Goal: Information Seeking & Learning: Learn about a topic

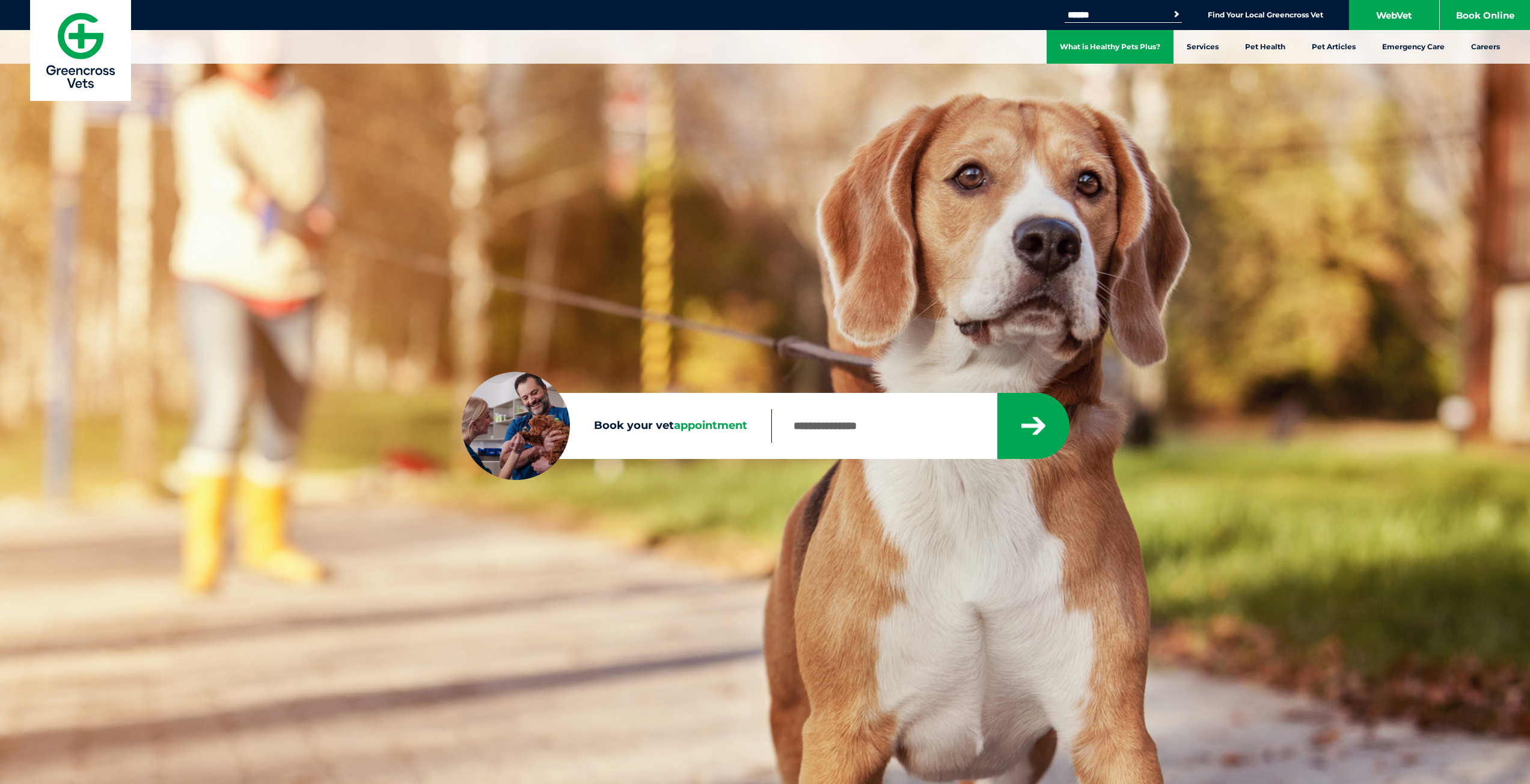
click at [1157, 42] on link "What is Healthy Pets Plus?" at bounding box center [1110, 47] width 127 height 34
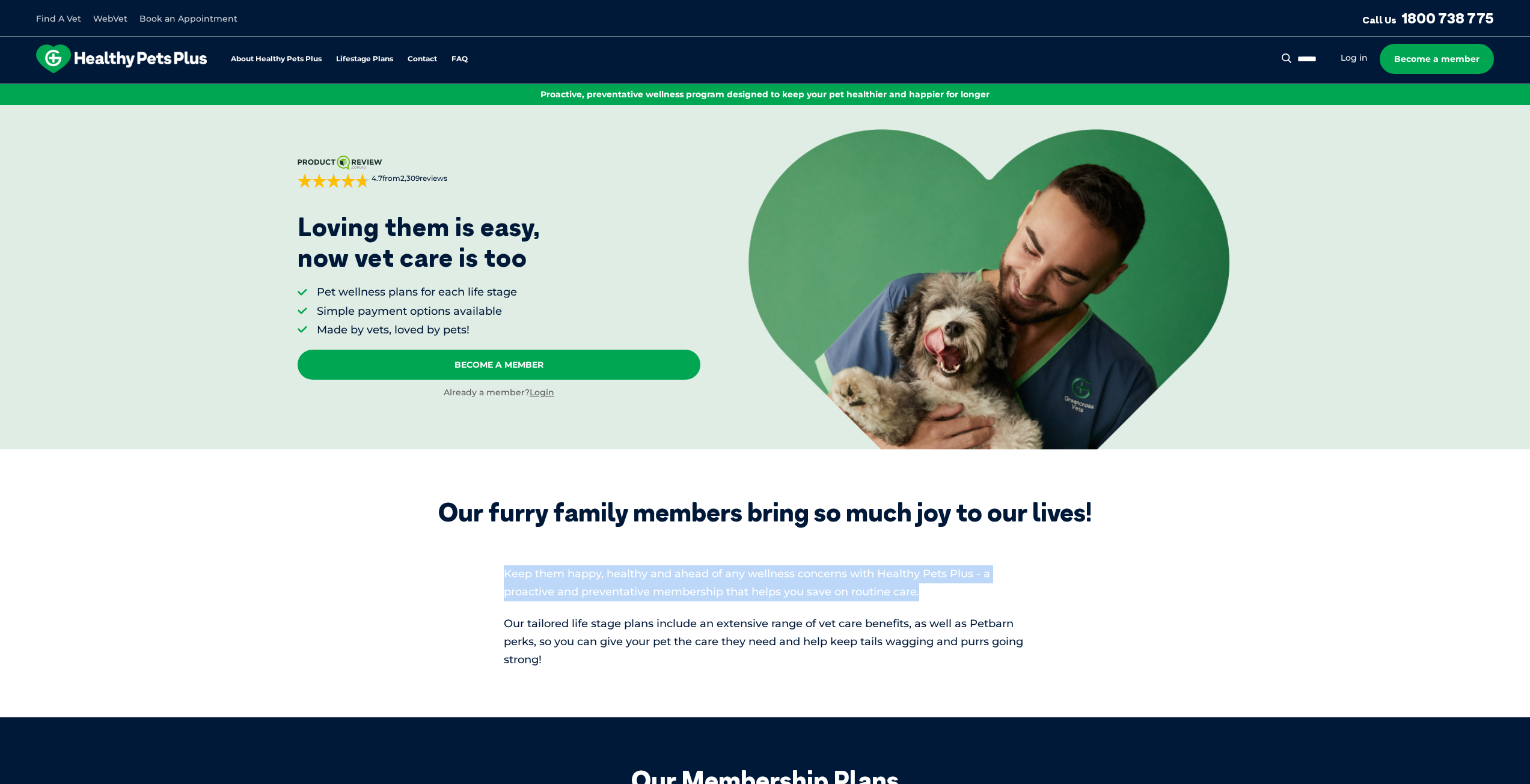
drag, startPoint x: 935, startPoint y: 592, endPoint x: 493, endPoint y: 561, distance: 443.1
click at [493, 561] on div "Our furry family members bring so much joy to our lives! Keep them happy, healt…" at bounding box center [765, 583] width 679 height 172
click at [493, 561] on div "Our furry family members bring so much joy to our lives! Keep them happy, healt…" at bounding box center [765, 583] width 679 height 172
drag, startPoint x: 491, startPoint y: 563, endPoint x: 971, endPoint y: 599, distance: 481.3
click at [971, 599] on div "Our furry family members bring so much joy to our lives! Keep them happy, healt…" at bounding box center [765, 583] width 679 height 172
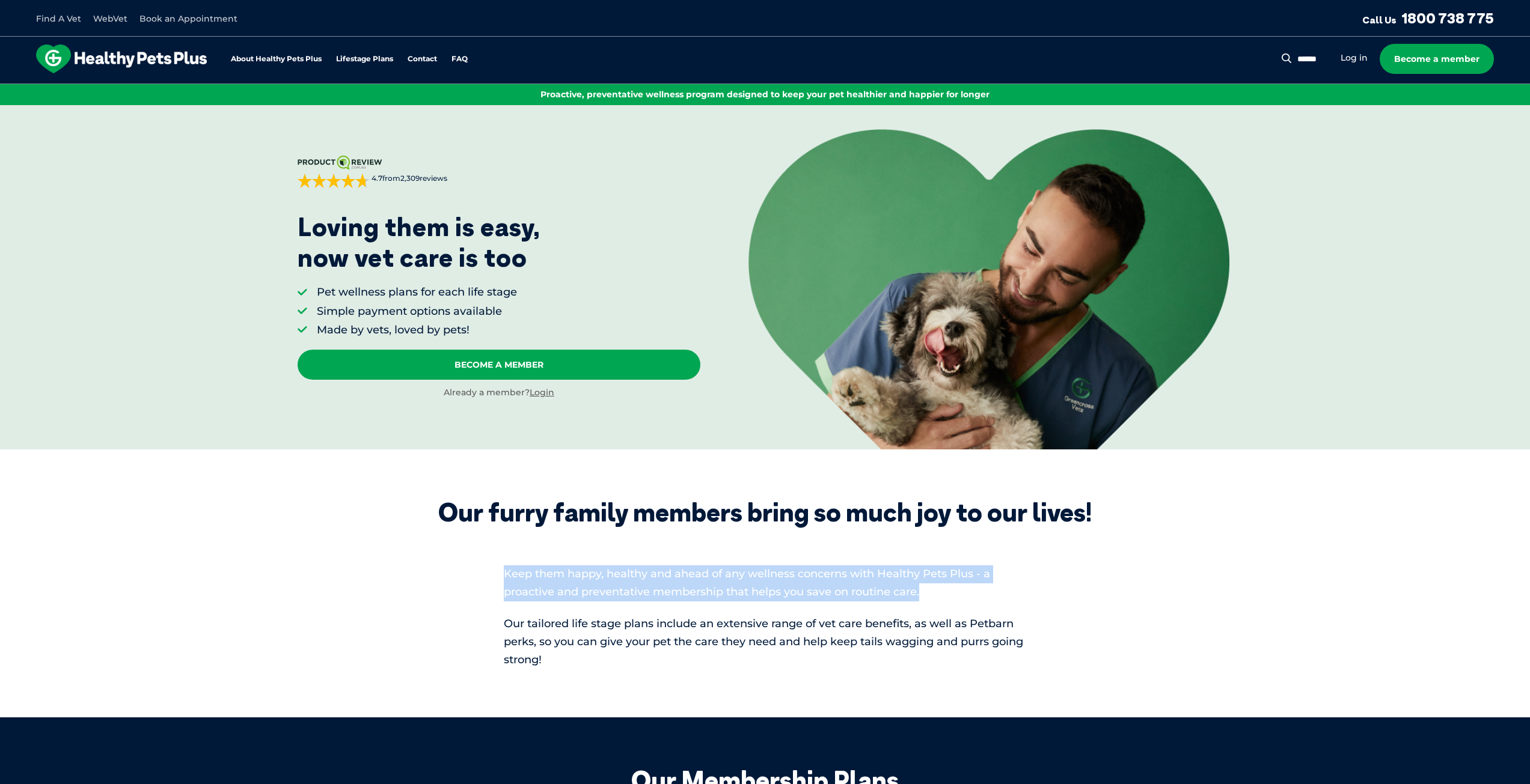
click at [971, 599] on p "Keep them happy, healthy and ahead of any wellness concerns with Healthy Pets P…" at bounding box center [765, 584] width 523 height 36
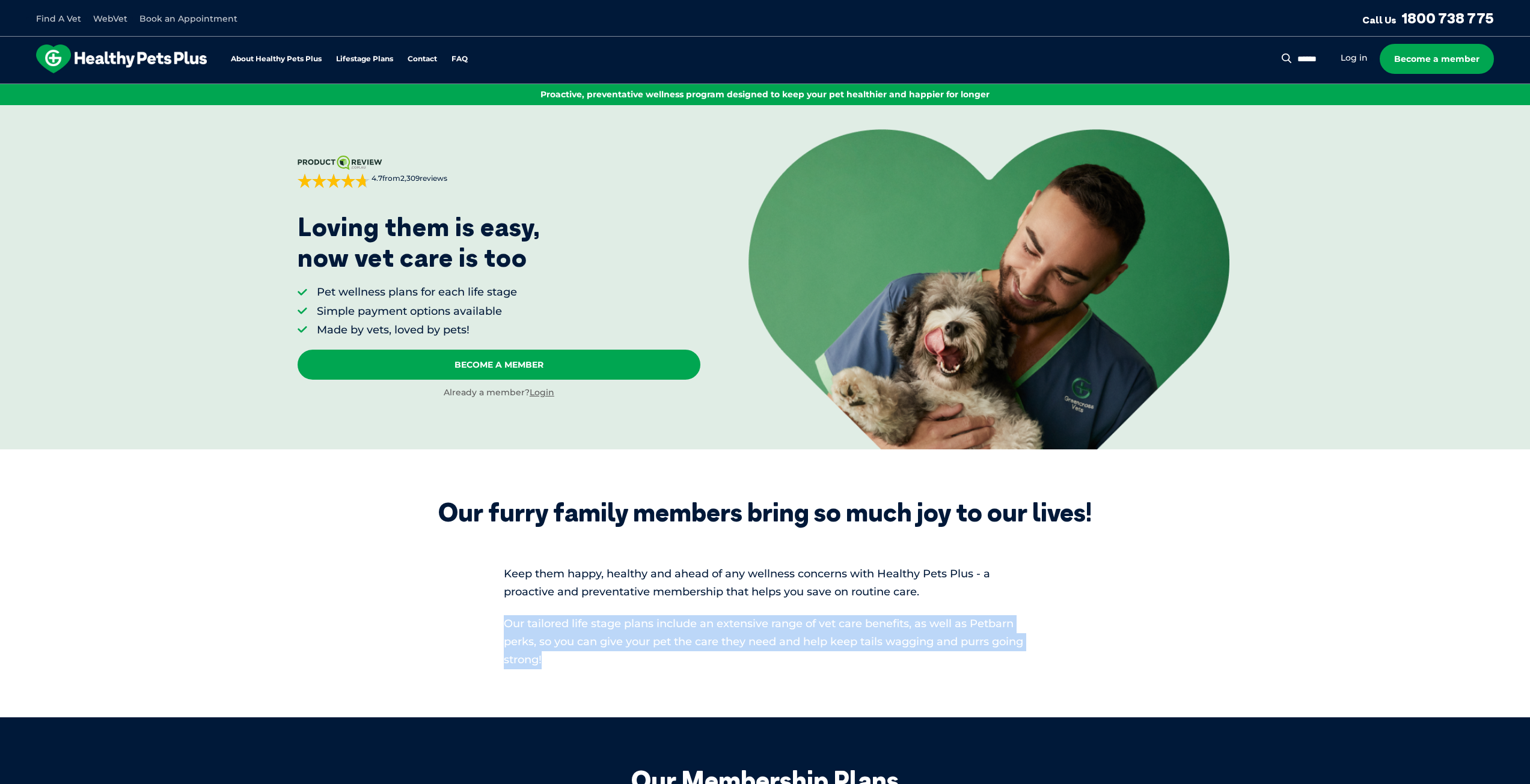
drag, startPoint x: 500, startPoint y: 622, endPoint x: 607, endPoint y: 667, distance: 116.1
click at [607, 667] on div "Our furry family members bring so much joy to our lives! Keep them happy, healt…" at bounding box center [765, 583] width 679 height 172
click at [607, 667] on p "Our tailored life stage plans include an extensive range of vet care benefits, …" at bounding box center [765, 642] width 523 height 54
drag, startPoint x: 607, startPoint y: 667, endPoint x: 494, endPoint y: 622, distance: 121.6
click at [494, 622] on div "Our furry family members bring so much joy to our lives! Keep them happy, healt…" at bounding box center [765, 583] width 679 height 172
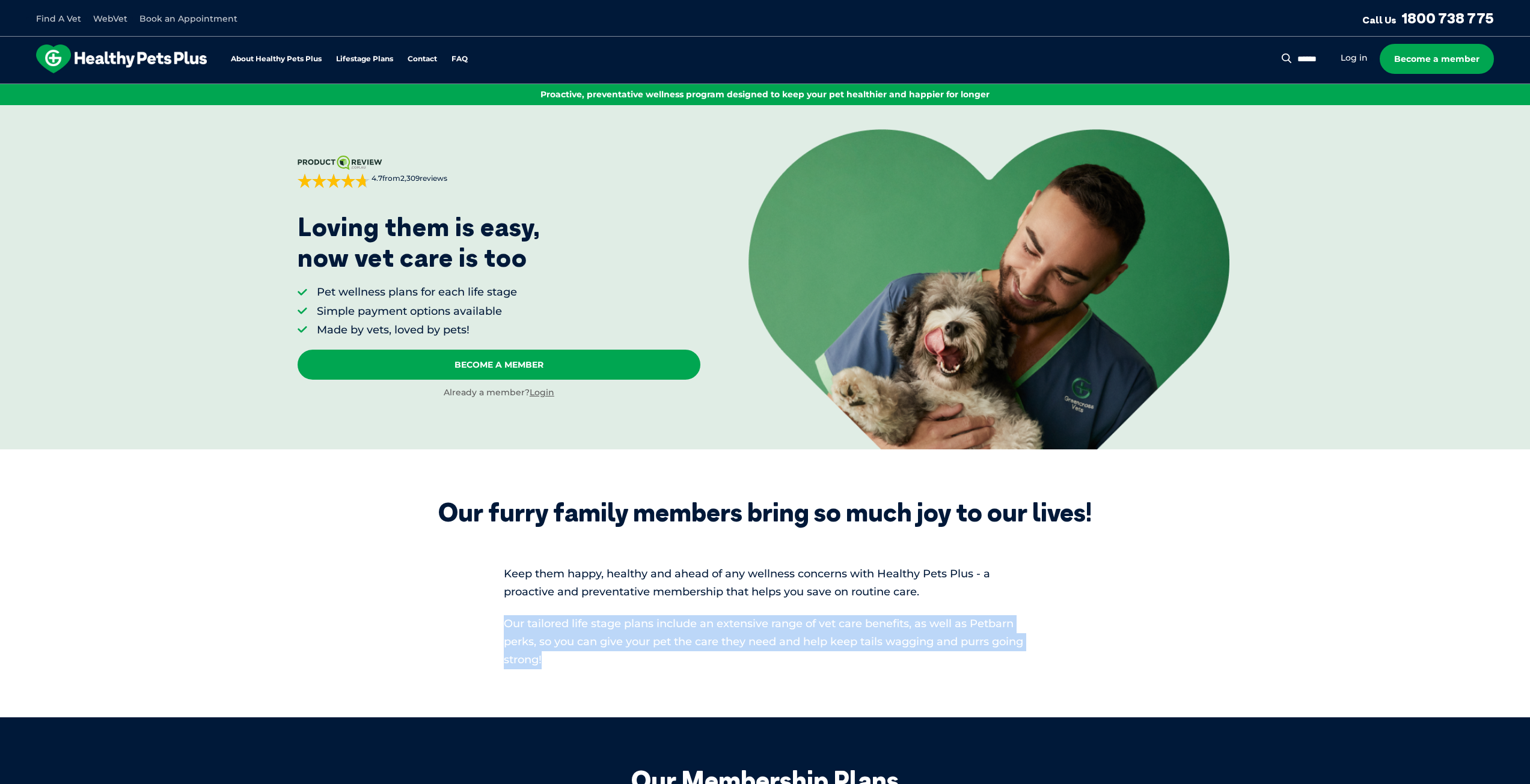
click at [610, 662] on p "Our tailored life stage plans include an extensive range of vet care benefits, …" at bounding box center [765, 642] width 523 height 54
drag, startPoint x: 597, startPoint y: 660, endPoint x: 508, endPoint y: 626, distance: 95.3
click at [508, 626] on p "Our tailored life stage plans include an extensive range of vet care benefits, …" at bounding box center [765, 642] width 523 height 54
click at [508, 627] on span "Our tailored life stage plans include an extensive range of vet care benefits, …" at bounding box center [764, 642] width 519 height 50
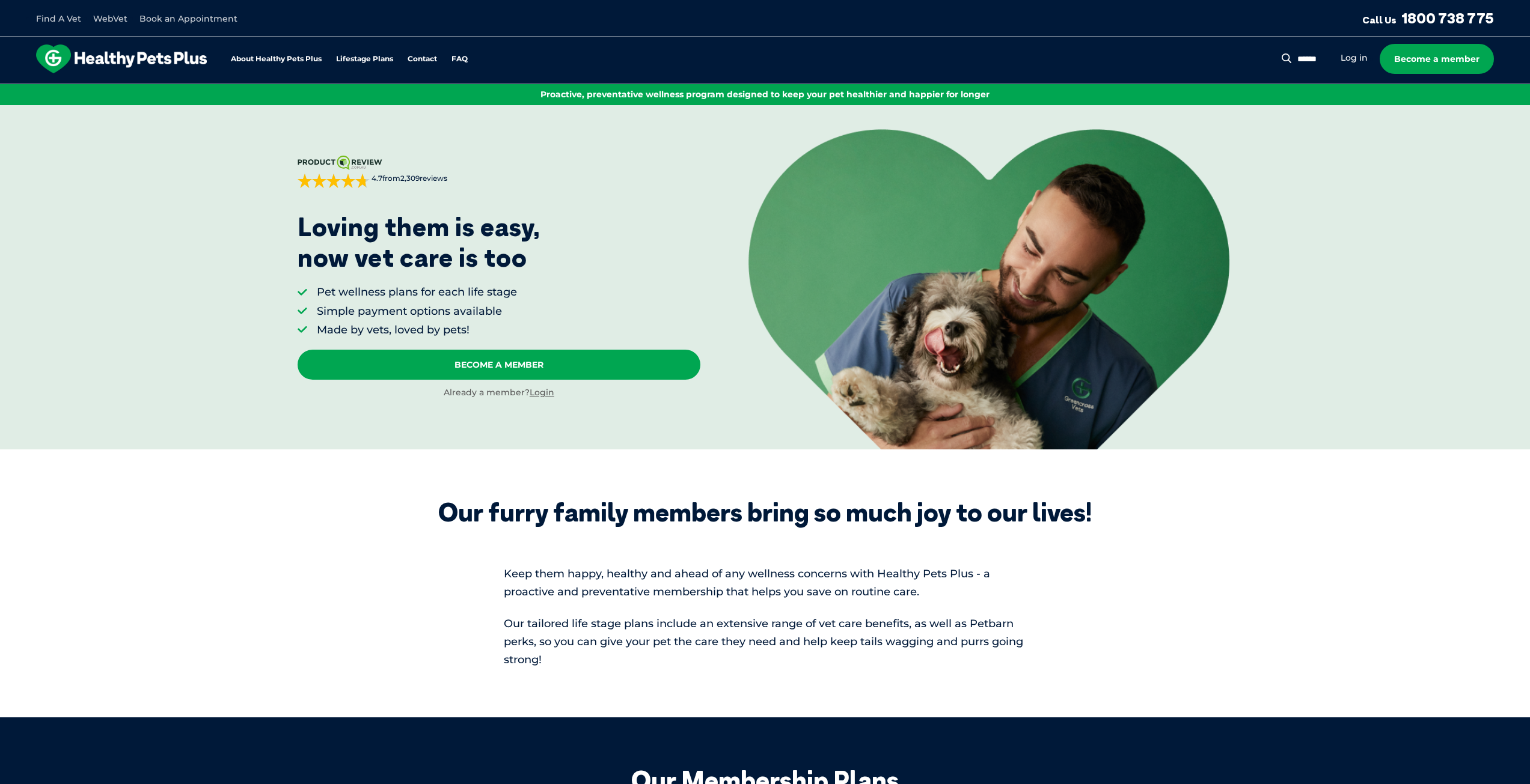
click at [503, 568] on div "Our furry family members bring so much joy to our lives! Keep them happy, healt…" at bounding box center [765, 583] width 679 height 172
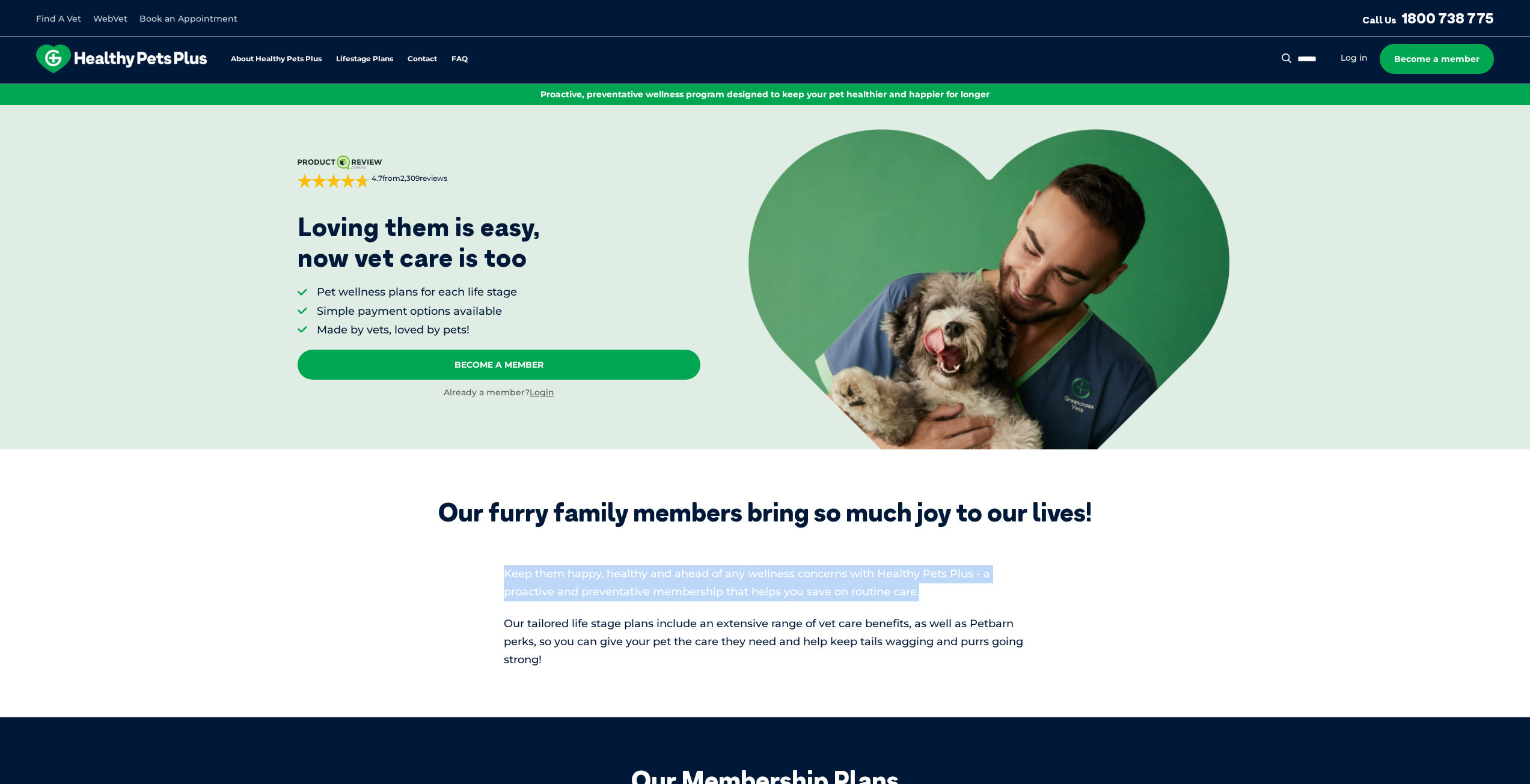
drag, startPoint x: 500, startPoint y: 573, endPoint x: 922, endPoint y: 591, distance: 422.4
click at [922, 591] on div "Our furry family members bring so much joy to our lives! Keep them happy, healt…" at bounding box center [765, 583] width 679 height 172
click at [921, 599] on span "Keep them happy, healthy and ahead of any wellness concerns with Healthy Pets P…" at bounding box center [747, 582] width 486 height 31
drag, startPoint x: 927, startPoint y: 589, endPoint x: 501, endPoint y: 571, distance: 426.4
click at [501, 571] on div "Our furry family members bring so much joy to our lives! Keep them happy, healt…" at bounding box center [765, 583] width 679 height 172
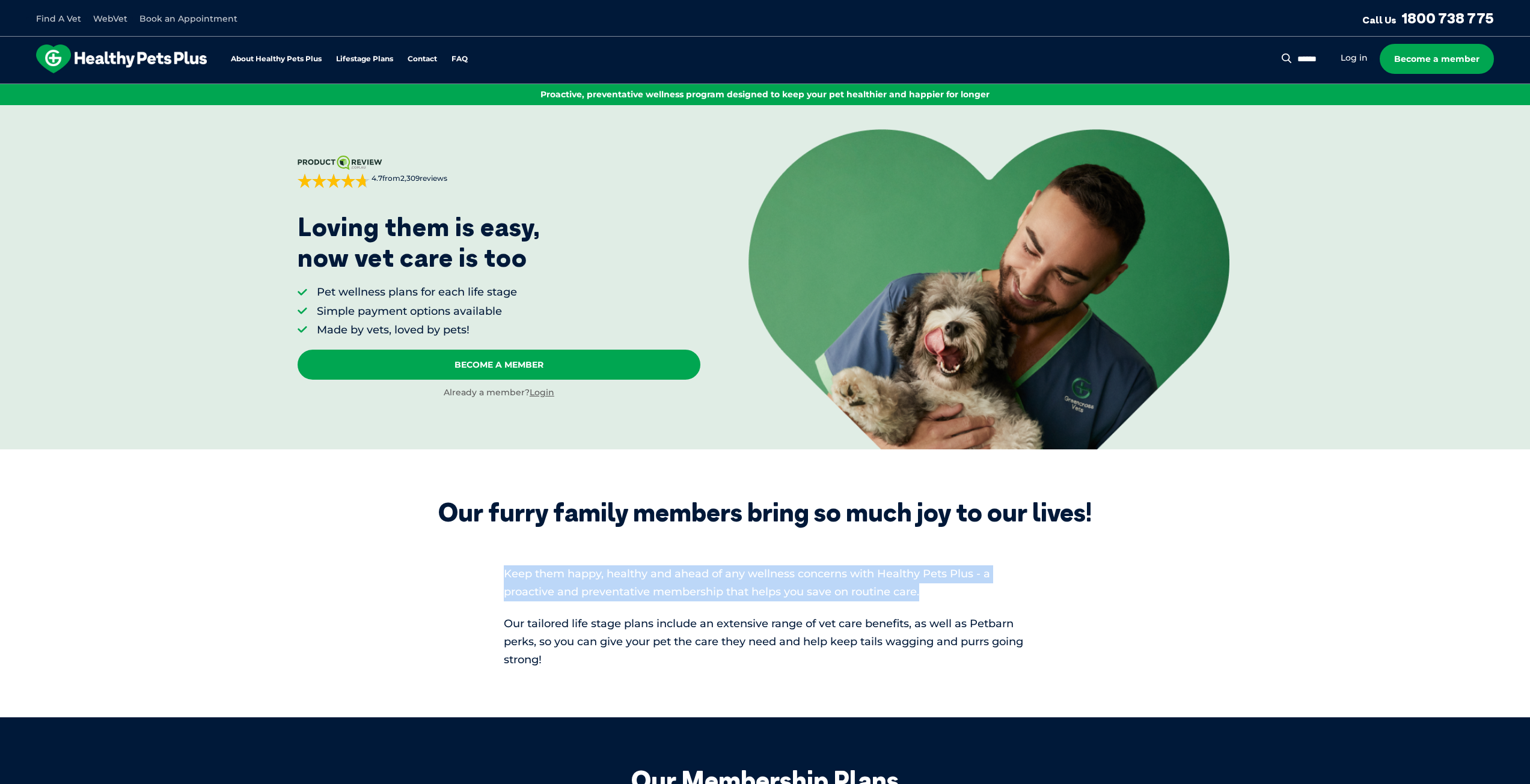
click at [501, 571] on div "Our furry family members bring so much joy to our lives! Keep them happy, healt…" at bounding box center [765, 583] width 679 height 172
drag, startPoint x: 498, startPoint y: 572, endPoint x: 925, endPoint y: 596, distance: 427.7
click at [925, 596] on div "Our furry family members bring so much joy to our lives! Keep them happy, healt…" at bounding box center [765, 583] width 679 height 172
click at [925, 596] on p "Keep them happy, healthy and ahead of any wellness concerns with Healthy Pets P…" at bounding box center [765, 584] width 523 height 36
drag, startPoint x: 925, startPoint y: 596, endPoint x: 505, endPoint y: 572, distance: 420.7
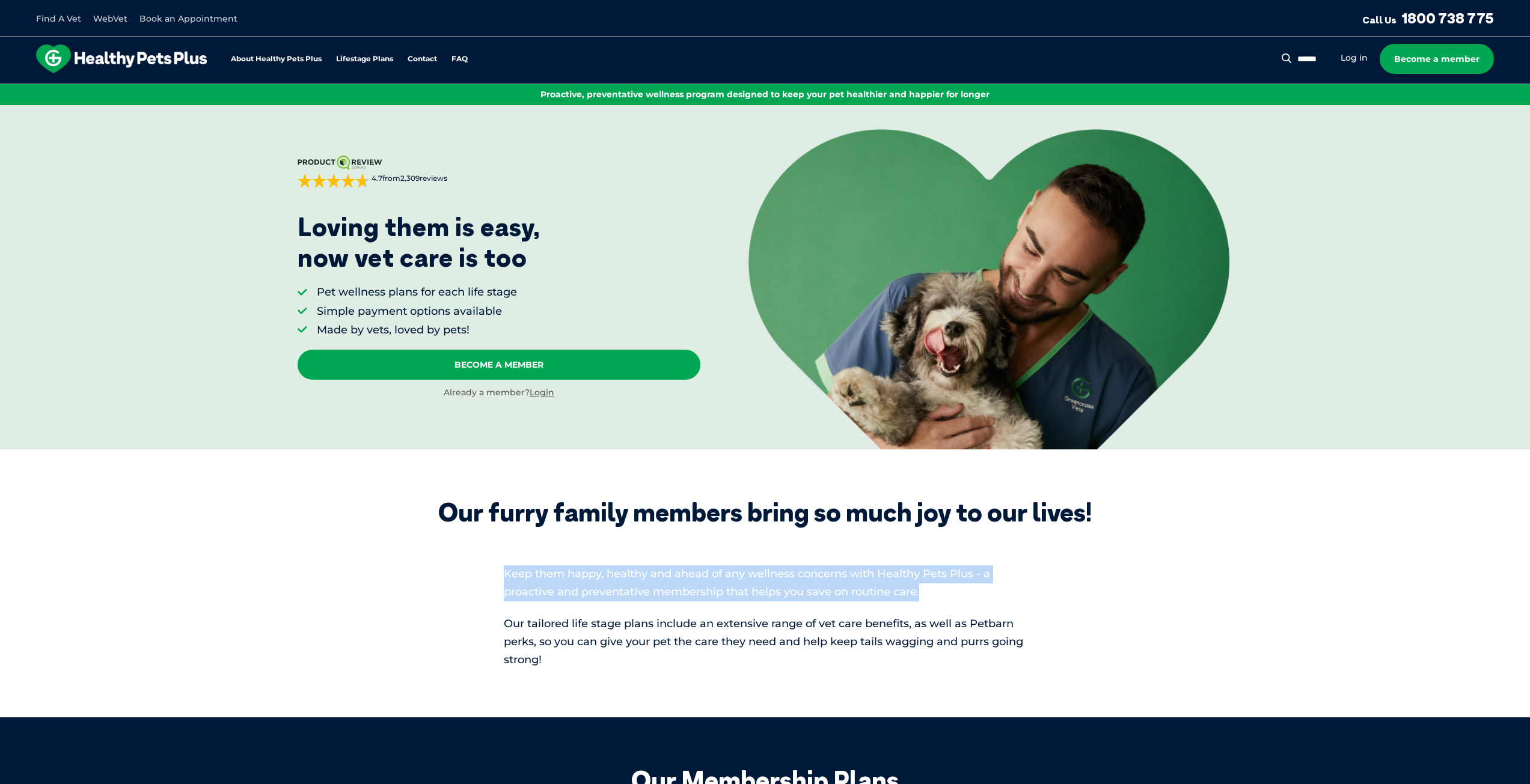
click at [505, 572] on p "Keep them happy, healthy and ahead of any wellness concerns with Healthy Pets P…" at bounding box center [765, 584] width 523 height 36
click at [505, 572] on span "Keep them happy, healthy and ahead of any wellness concerns with Healthy Pets P…" at bounding box center [747, 582] width 486 height 31
drag, startPoint x: 499, startPoint y: 563, endPoint x: 907, endPoint y: 604, distance: 410.1
click at [897, 605] on div "Our furry family members bring so much joy to our lives! Keep them happy, healt…" at bounding box center [765, 583] width 679 height 172
click at [940, 599] on p "Keep them happy, healthy and ahead of any wellness concerns with Healthy Pets P…" at bounding box center [765, 584] width 523 height 36
